Goal: Task Accomplishment & Management: Use online tool/utility

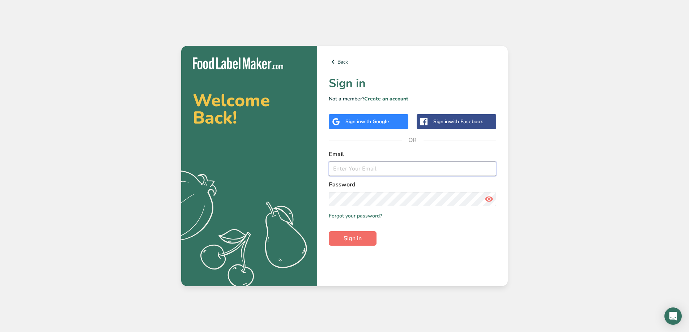
type input "[PERSON_NAME][EMAIL_ADDRESS][DOMAIN_NAME]"
click at [347, 241] on span "Sign in" at bounding box center [353, 238] width 18 height 9
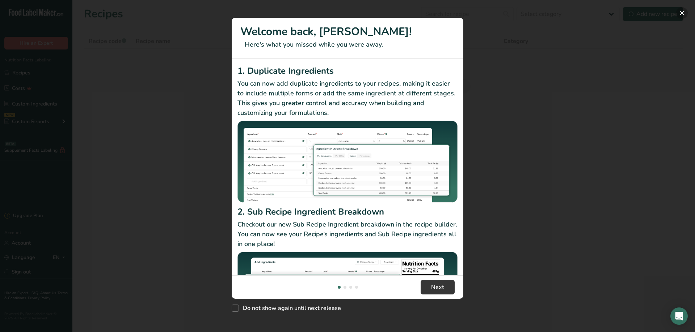
click at [680, 13] on button "New Features" at bounding box center [682, 13] width 12 height 12
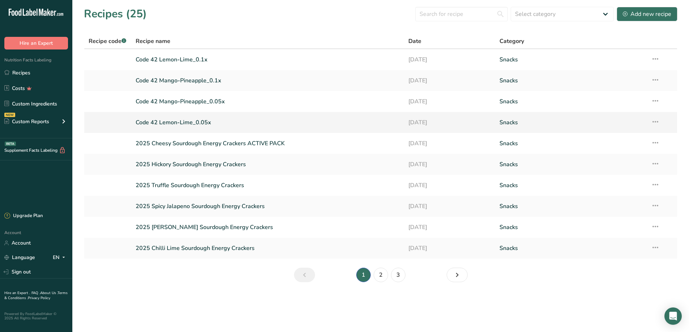
click at [177, 121] on link "Code 42 Lemon-Lime_0.05x" at bounding box center [268, 122] width 264 height 15
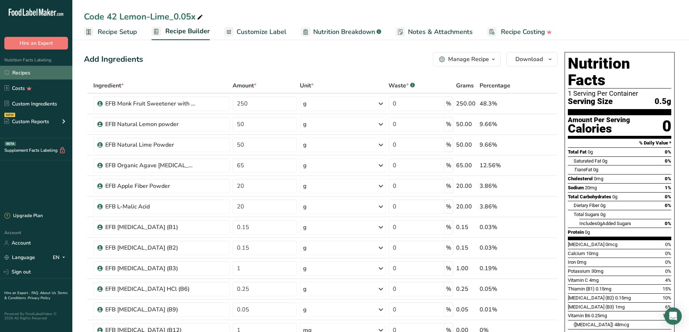
click at [19, 74] on link "Recipes" at bounding box center [36, 73] width 72 height 14
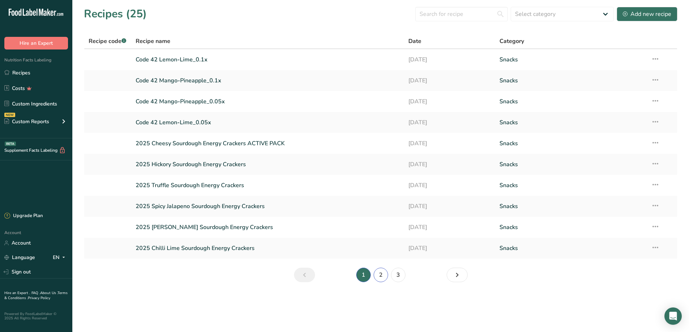
click at [382, 277] on link "2" at bounding box center [381, 275] width 14 height 14
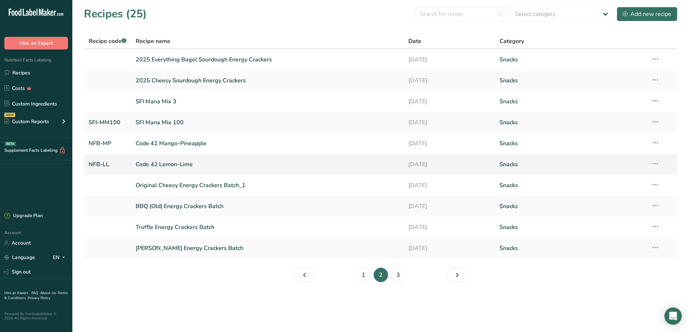
click at [175, 163] on link "Code 42 Lemon-Lime" at bounding box center [268, 164] width 264 height 15
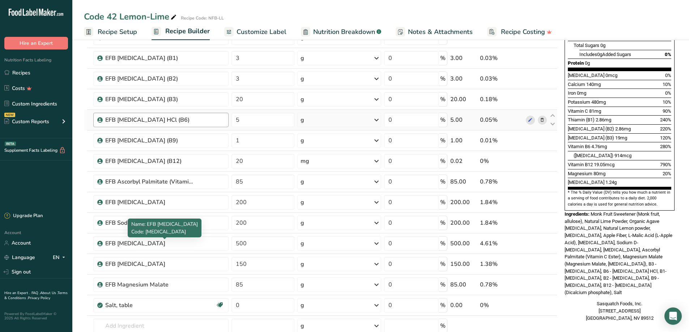
scroll to position [181, 0]
